Goal: Information Seeking & Learning: Understand process/instructions

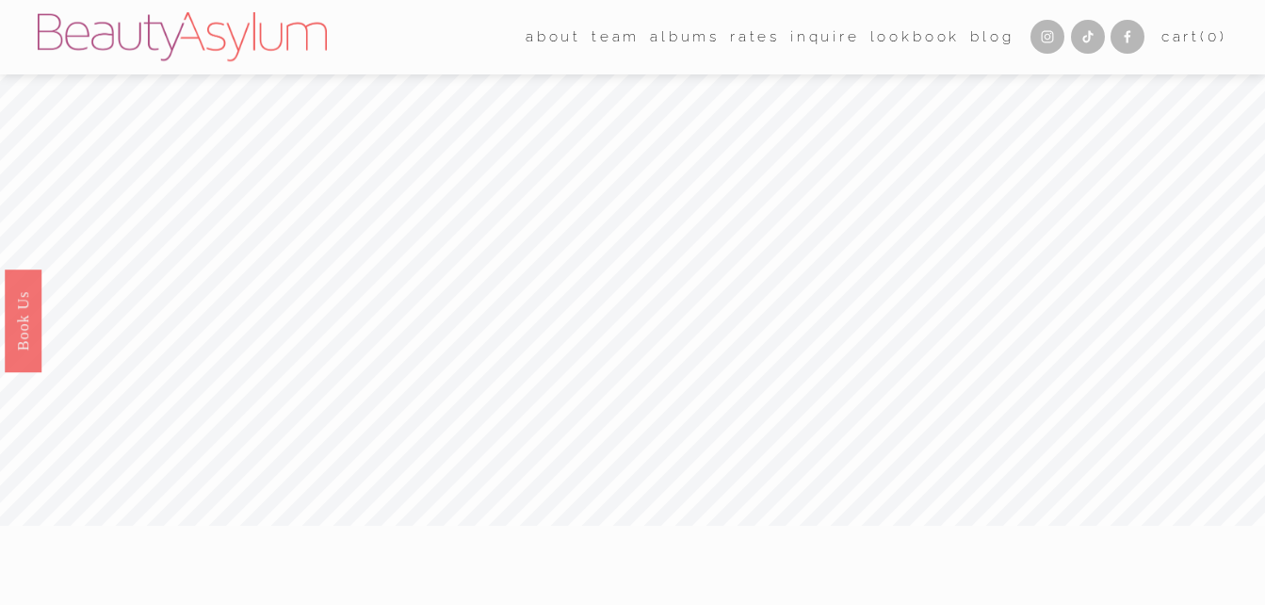
click at [540, 38] on span "about" at bounding box center [554, 37] width 56 height 26
click at [0, 0] on link "[GEOGRAPHIC_DATA]" at bounding box center [0, 0] width 0 height 0
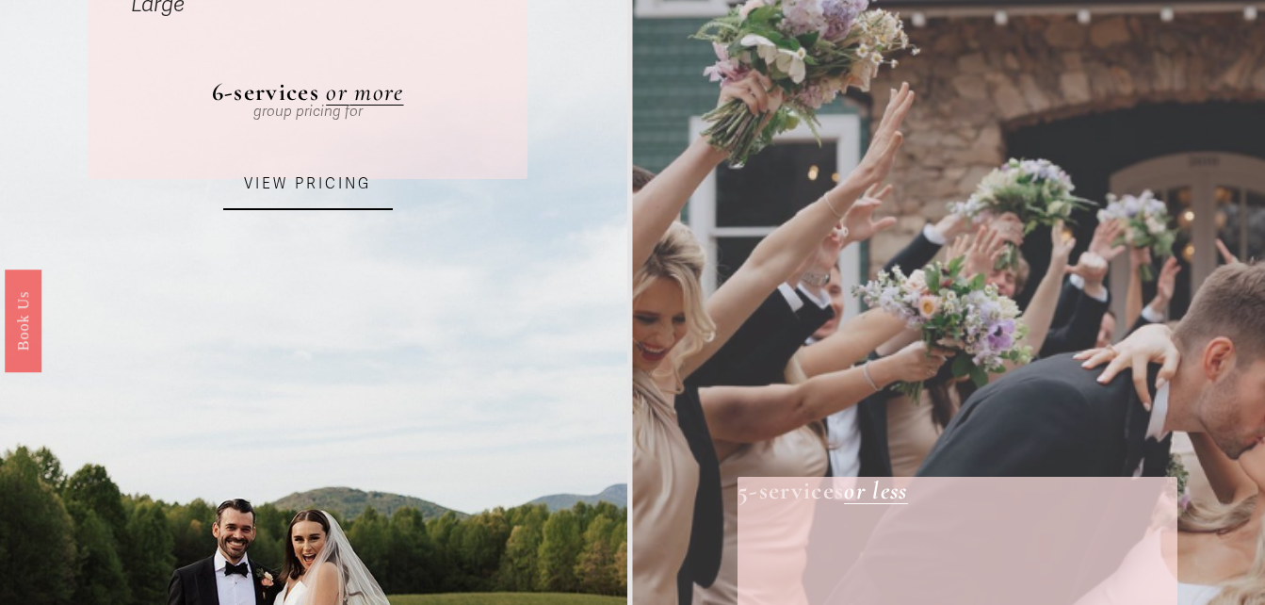
scroll to position [226, 0]
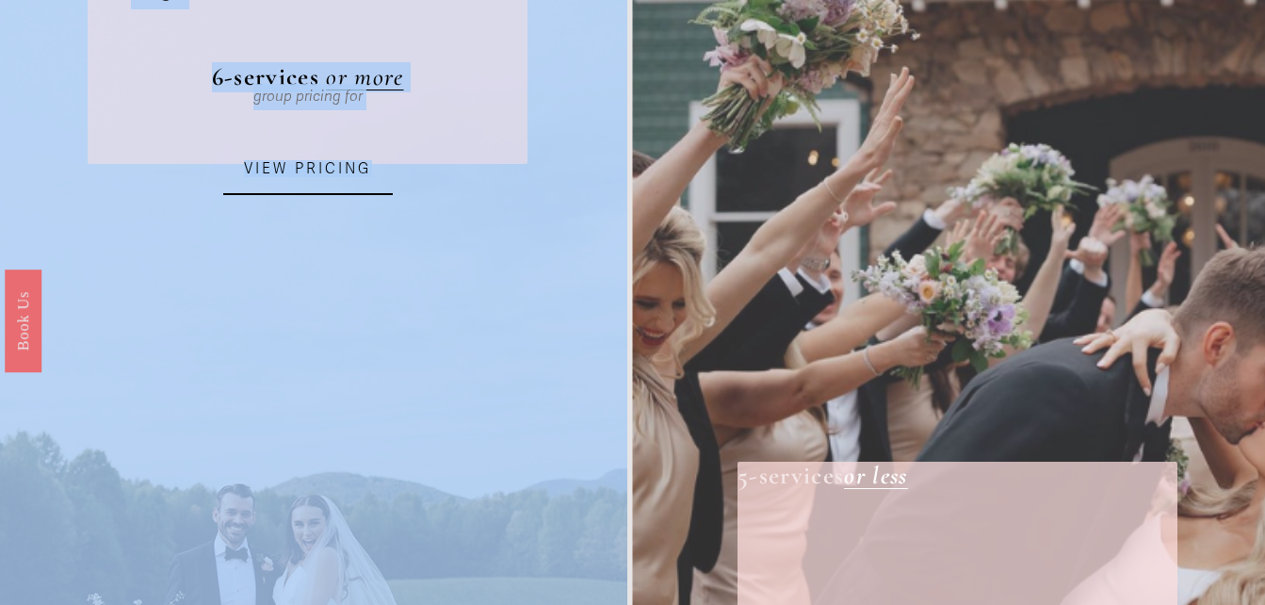
drag, startPoint x: 0, startPoint y: 0, endPoint x: 321, endPoint y: 188, distance: 372.5
click at [321, 188] on div "Large Party R ates 6-services or more group pricing for VIEW PRICING ✽ 3-servic…" at bounding box center [632, 478] width 1265 height 1182
click at [321, 188] on link "VIEW PRICING" at bounding box center [308, 169] width 170 height 51
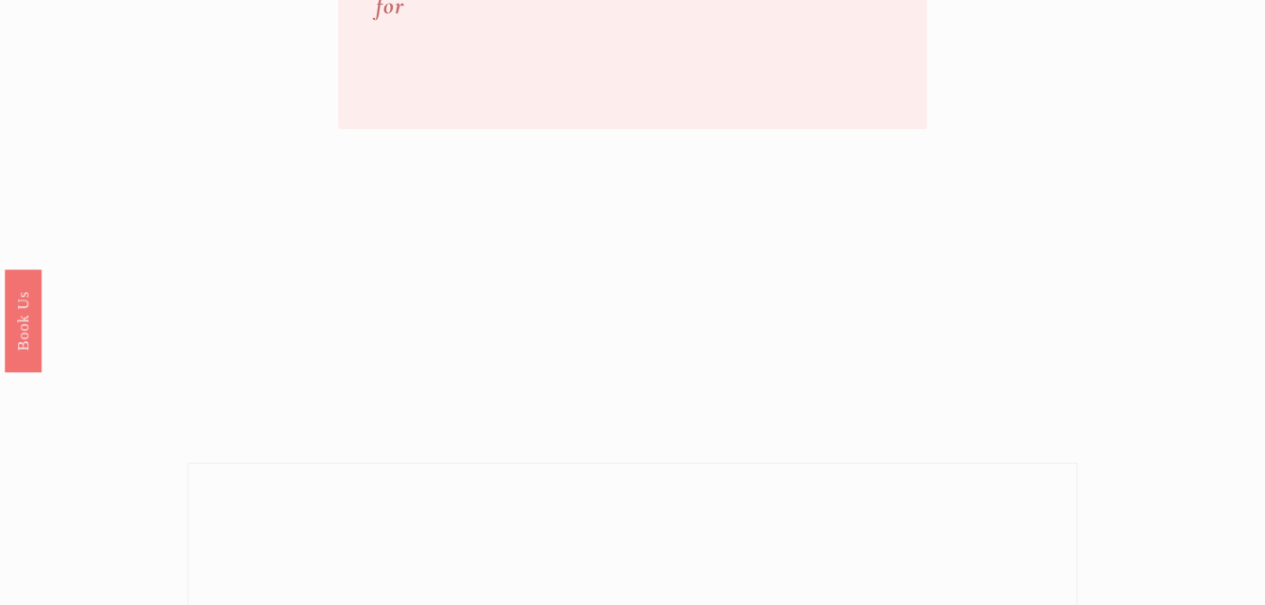
scroll to position [603, 0]
